Goal: Information Seeking & Learning: Learn about a topic

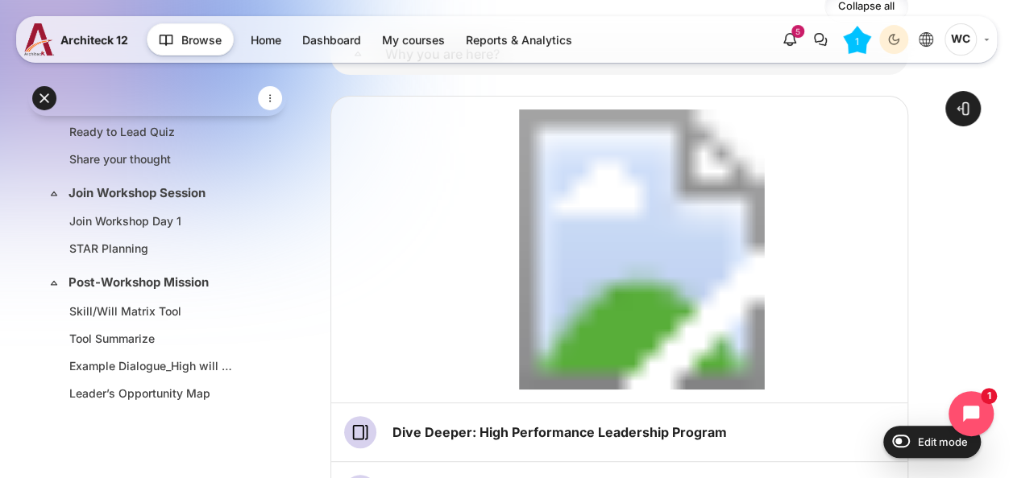
scroll to position [31, 0]
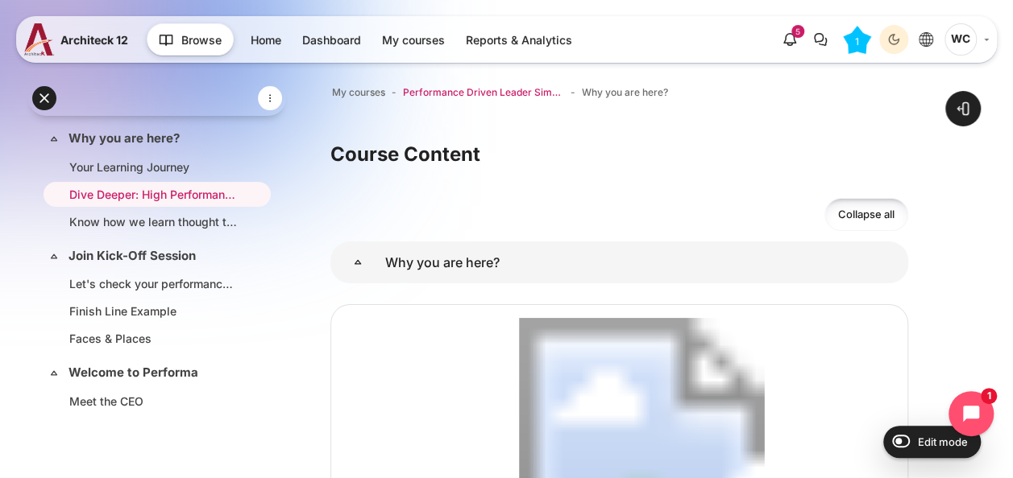
click at [435, 89] on span "Performance Driven Leader Simulation_1" at bounding box center [483, 92] width 161 height 14
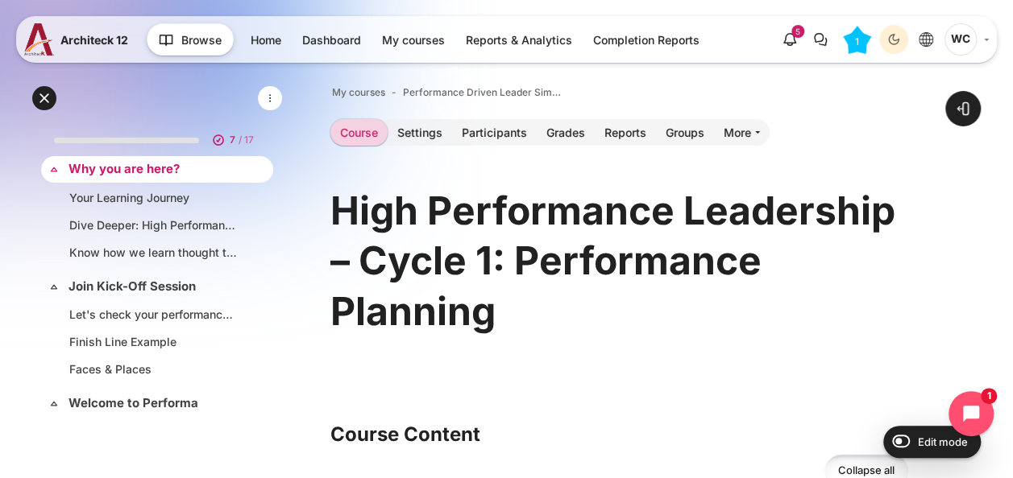
click at [201, 169] on link "Why you are here?" at bounding box center [155, 169] width 174 height 19
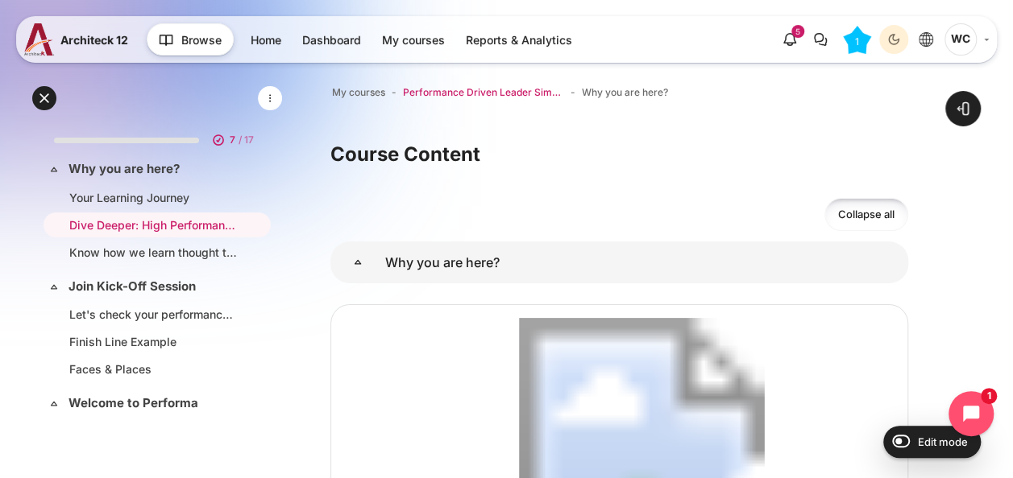
click at [454, 97] on span "Performance Driven Leader Simulation_1" at bounding box center [483, 92] width 161 height 14
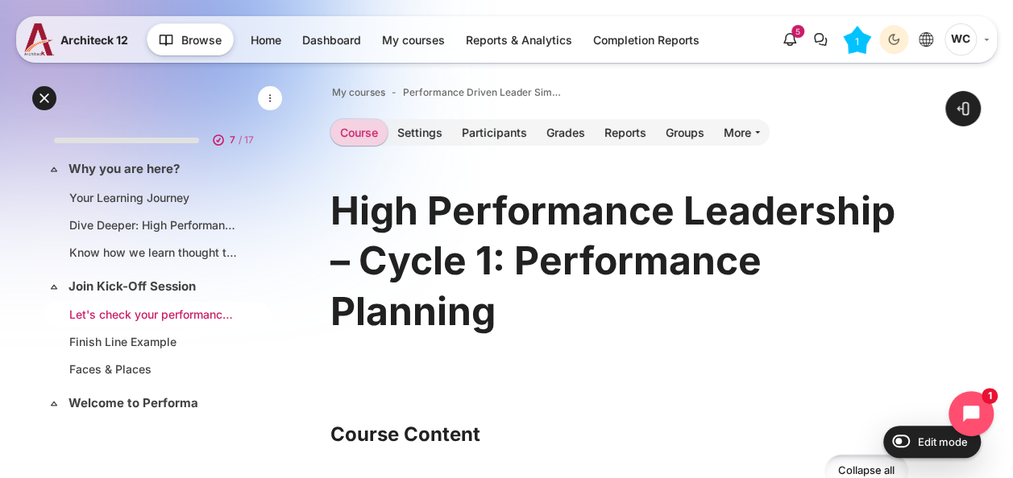
click at [177, 307] on link "Let's check your performance planning behavior" at bounding box center [153, 314] width 169 height 17
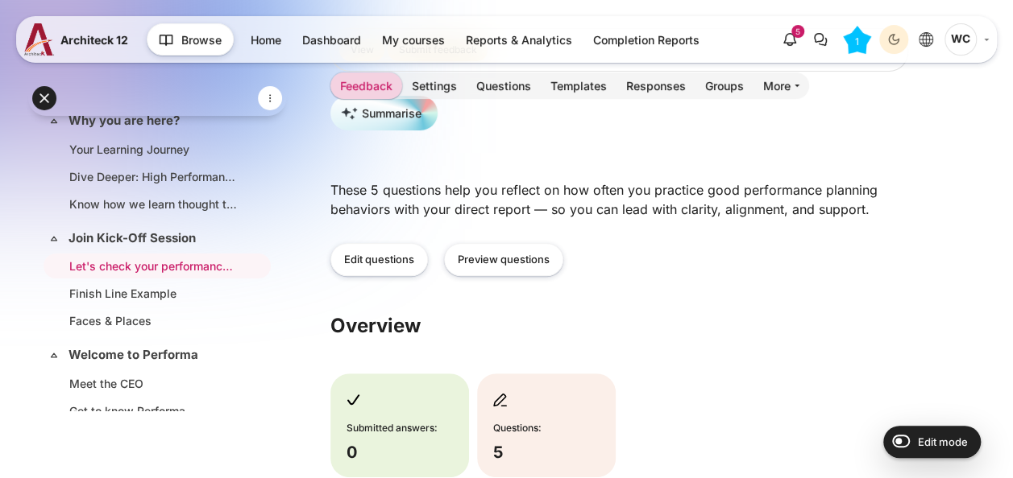
scroll to position [218, 0]
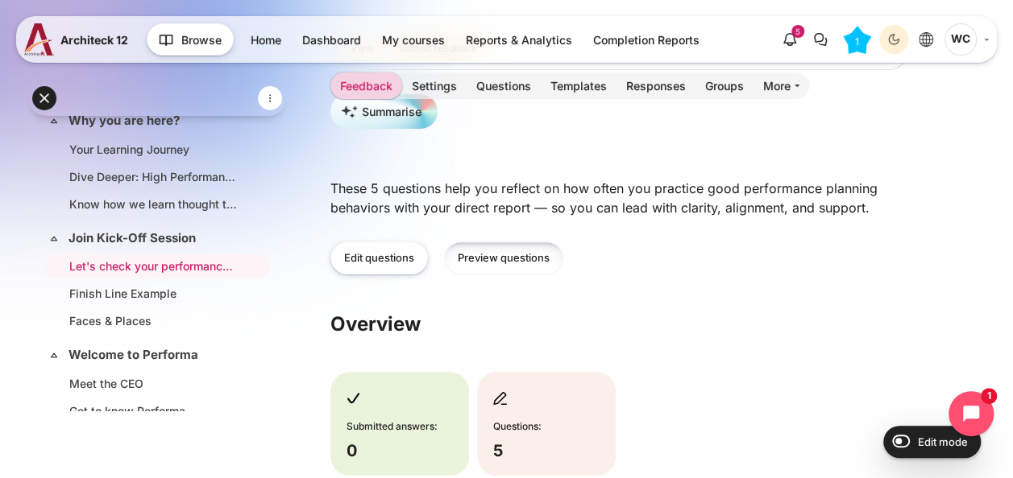
click at [493, 259] on link "Preview questions" at bounding box center [503, 258] width 119 height 33
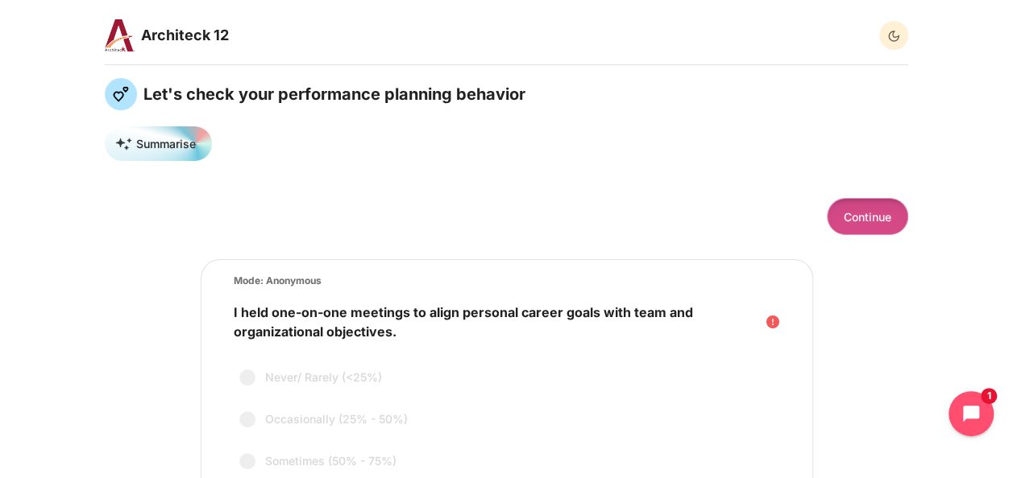
click at [872, 228] on button "Continue" at bounding box center [866, 216] width 81 height 36
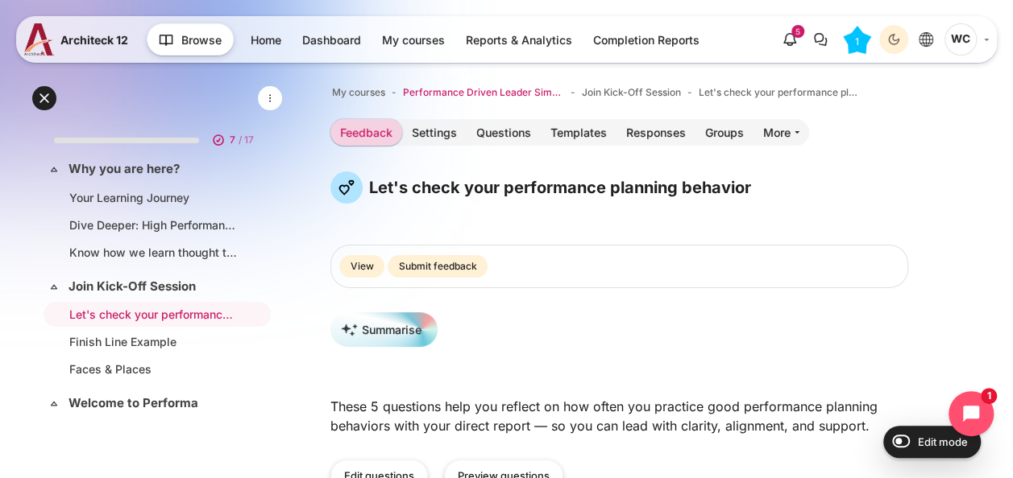
click at [522, 88] on span "Performance Driven Leader Simulation_1" at bounding box center [483, 92] width 161 height 14
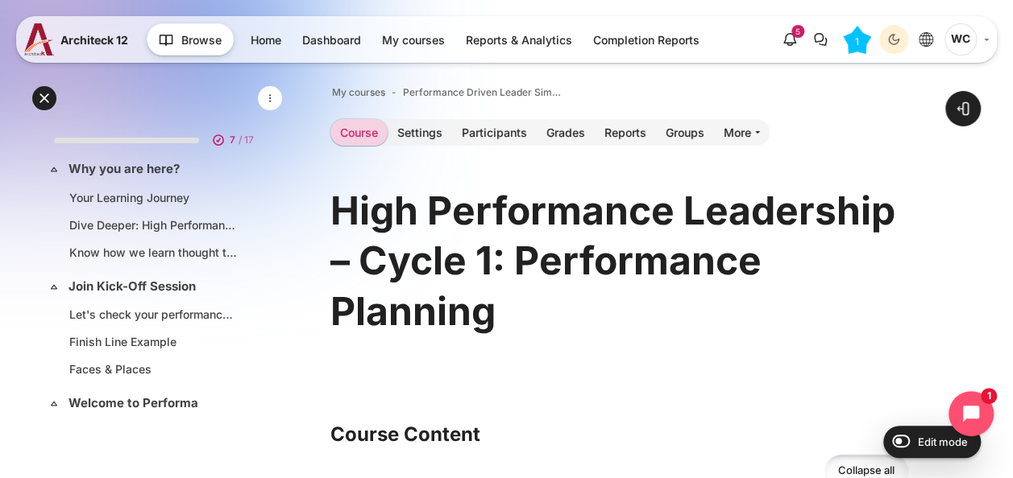
click at [37, 199] on div "Expand all Collapse all 7 / 17 Expand" at bounding box center [157, 276] width 258 height 390
click at [797, 424] on h3 "Course Content" at bounding box center [619, 434] width 578 height 25
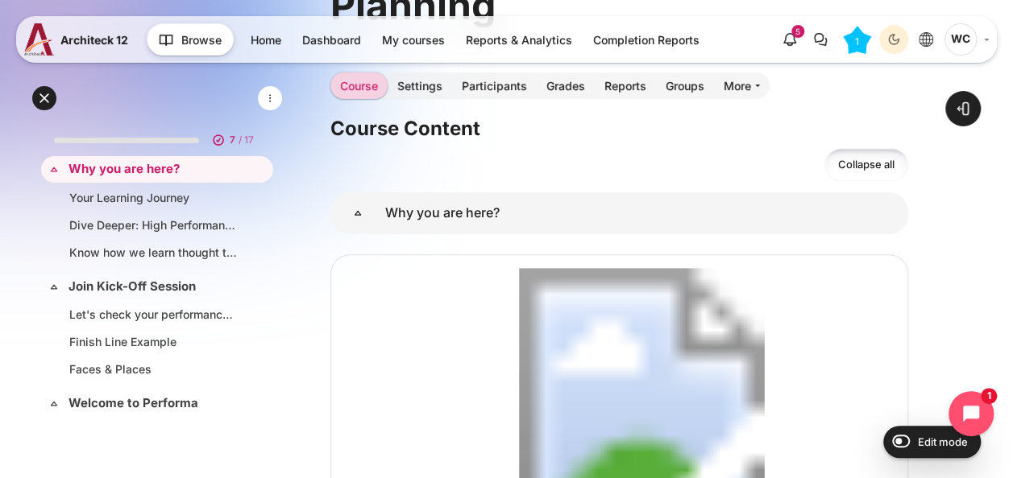
scroll to position [304, 0]
